Goal: Task Accomplishment & Management: Use online tool/utility

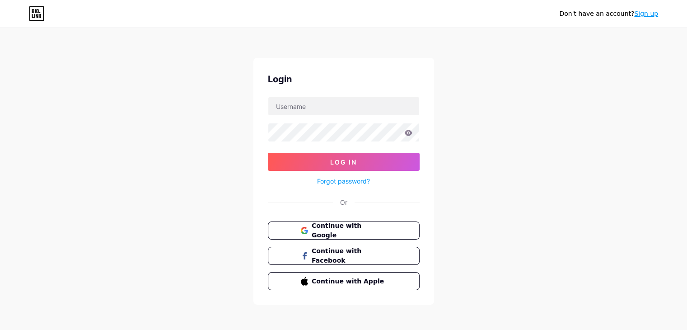
click at [325, 121] on form "Log In Forgot password?" at bounding box center [344, 142] width 152 height 90
click at [334, 167] on button "Log In" at bounding box center [344, 162] width 152 height 18
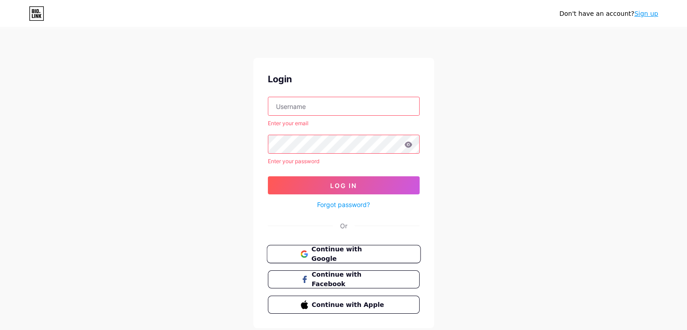
click at [352, 260] on button "Continue with Google" at bounding box center [344, 254] width 154 height 19
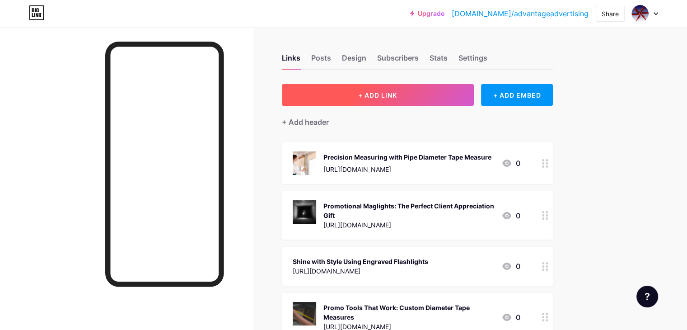
click at [361, 94] on button "+ ADD LINK" at bounding box center [378, 95] width 192 height 22
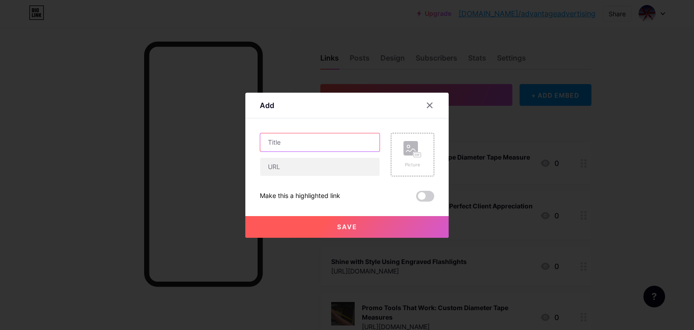
click at [295, 147] on input "text" at bounding box center [319, 142] width 119 height 18
click at [339, 142] on input "text" at bounding box center [319, 142] width 119 height 18
paste input "Architect Scale Ruler: Key Benefits for Architects and Students"
type input "Architect Scale Ruler: Key Benefits for Architects and Students"
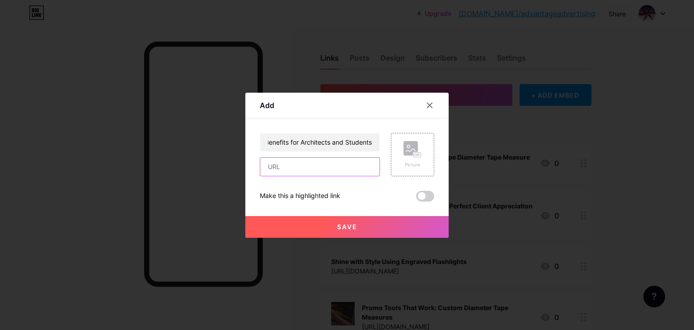
click at [340, 169] on input "text" at bounding box center [319, 167] width 119 height 18
click at [345, 174] on input "text" at bounding box center [319, 167] width 119 height 18
paste input "[URL][DOMAIN_NAME]"
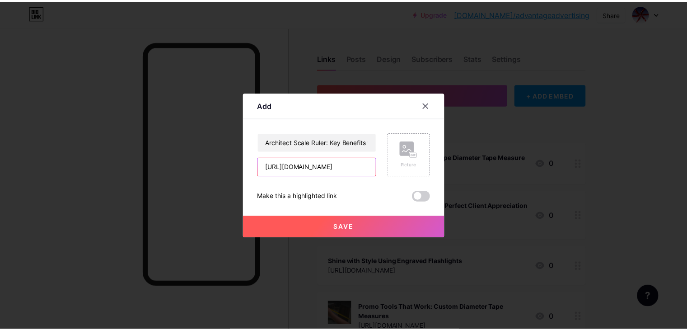
scroll to position [0, 291]
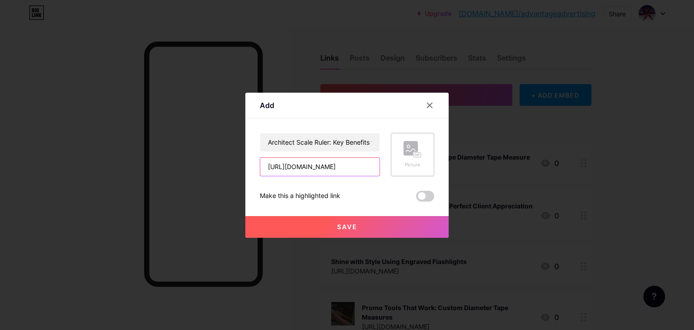
type input "[URL][DOMAIN_NAME]"
click at [433, 149] on div "Picture" at bounding box center [412, 154] width 43 height 43
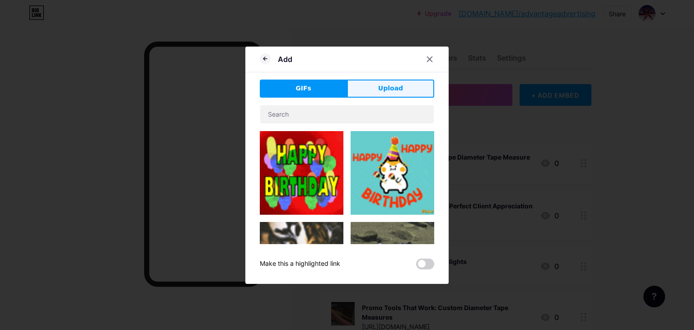
click at [373, 90] on button "Upload" at bounding box center [390, 89] width 87 height 18
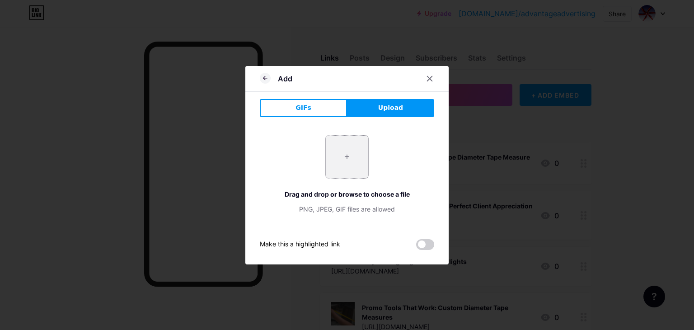
click at [349, 163] on input "file" at bounding box center [347, 157] width 42 height 42
type input "C:\fakepath\architect scale ruler (1).jpg"
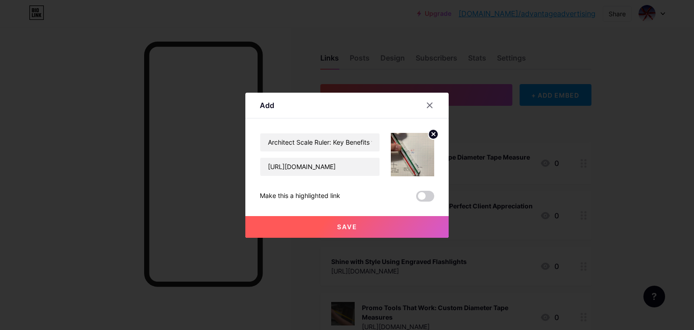
click at [369, 225] on button "Save" at bounding box center [346, 227] width 203 height 22
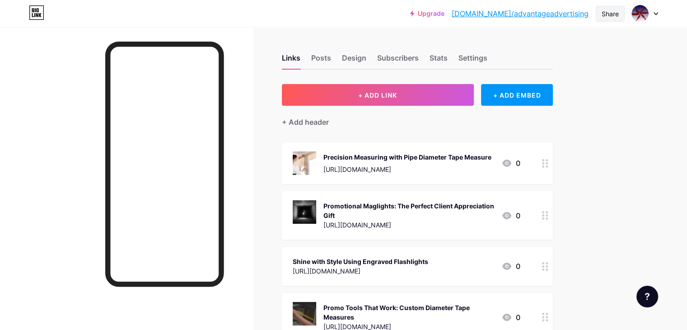
click at [602, 15] on div "Share" at bounding box center [610, 13] width 17 height 9
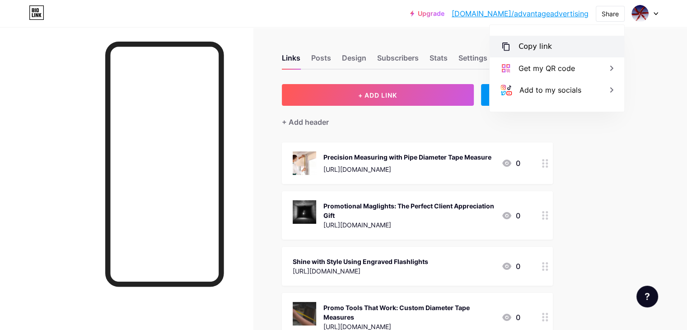
click at [582, 42] on div "Copy link" at bounding box center [557, 47] width 135 height 22
